Goal: Information Seeking & Learning: Understand process/instructions

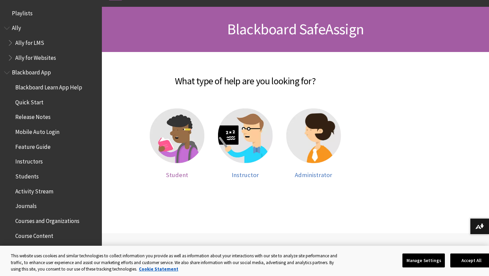
scroll to position [664, 0]
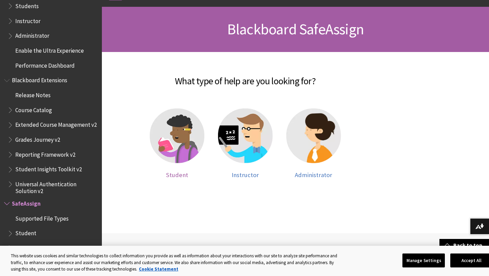
click at [179, 146] on img at bounding box center [177, 135] width 55 height 55
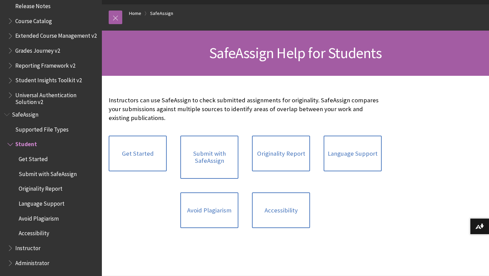
scroll to position [120, 0]
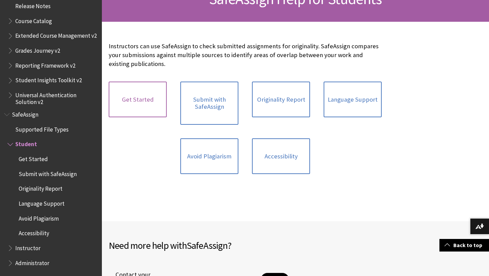
click at [141, 93] on link "Get Started" at bounding box center [138, 99] width 58 height 36
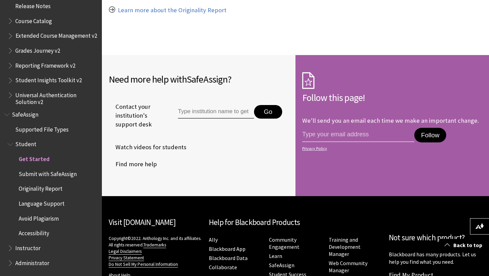
scroll to position [655, 0]
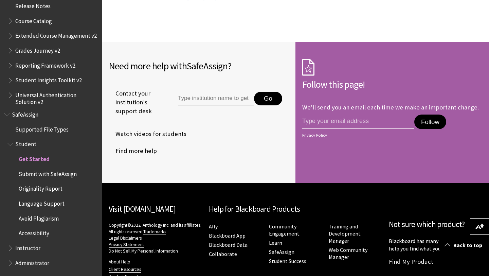
click at [68, 175] on span "Submit with SafeAssign" at bounding box center [48, 172] width 58 height 9
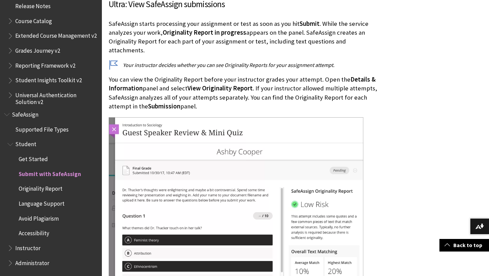
scroll to position [1301, 0]
